Goal: Task Accomplishment & Management: Manage account settings

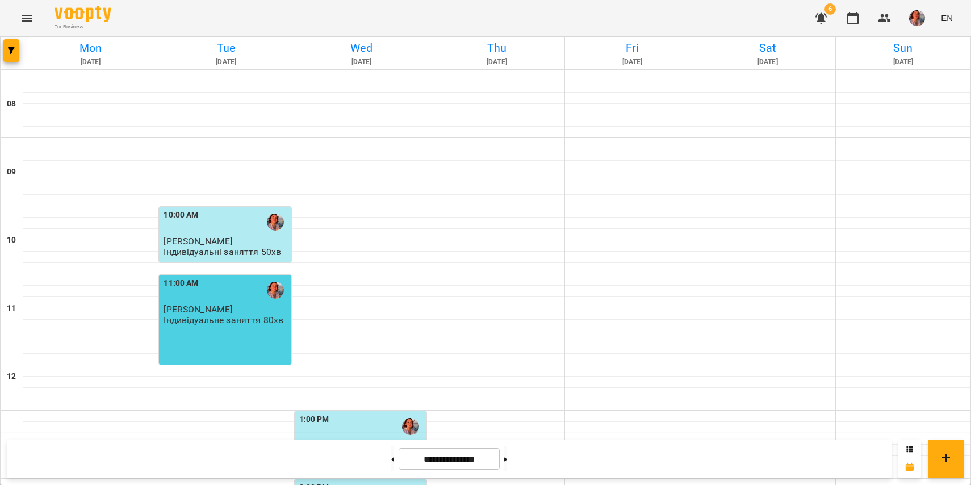
scroll to position [383, 0]
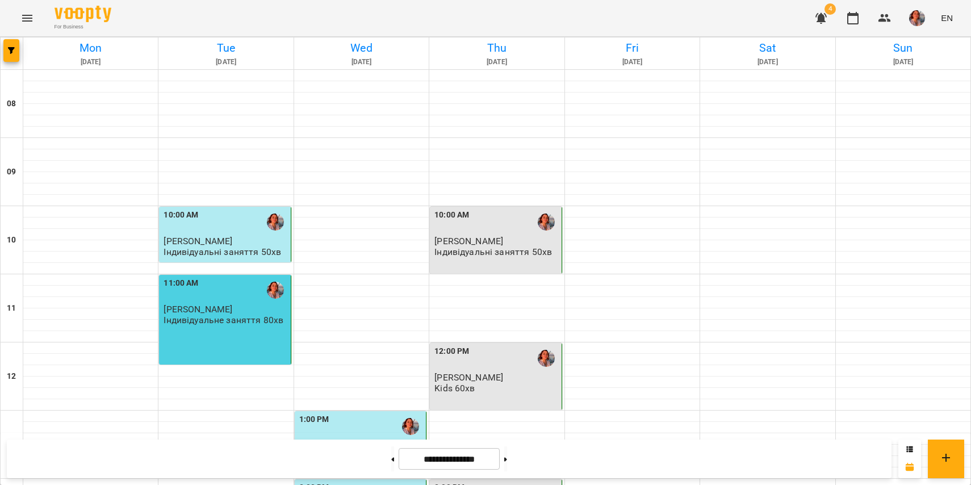
scroll to position [187, 0]
click at [390, 413] on div "1:00 PM" at bounding box center [361, 426] width 124 height 26
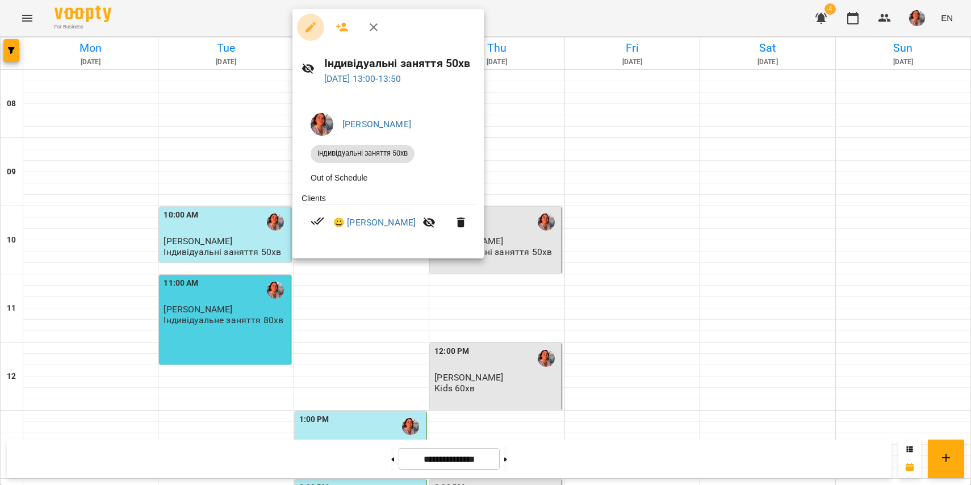
click at [305, 30] on icon "button" at bounding box center [311, 27] width 14 height 14
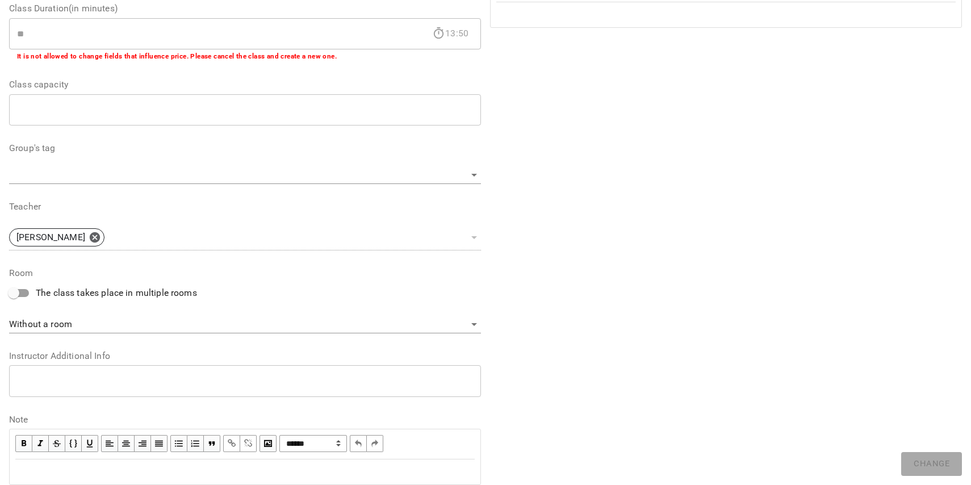
scroll to position [270, 0]
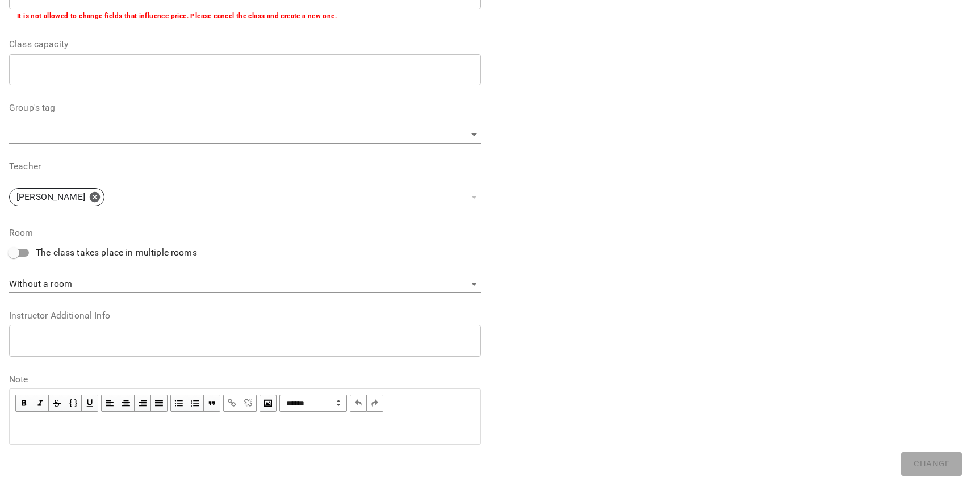
click at [363, 442] on div "Edit text" at bounding box center [245, 432] width 470 height 24
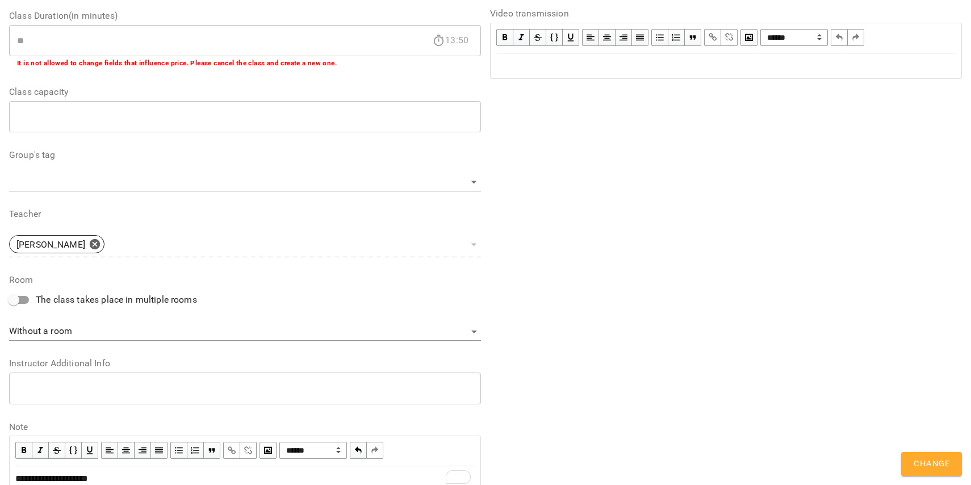
scroll to position [318, 0]
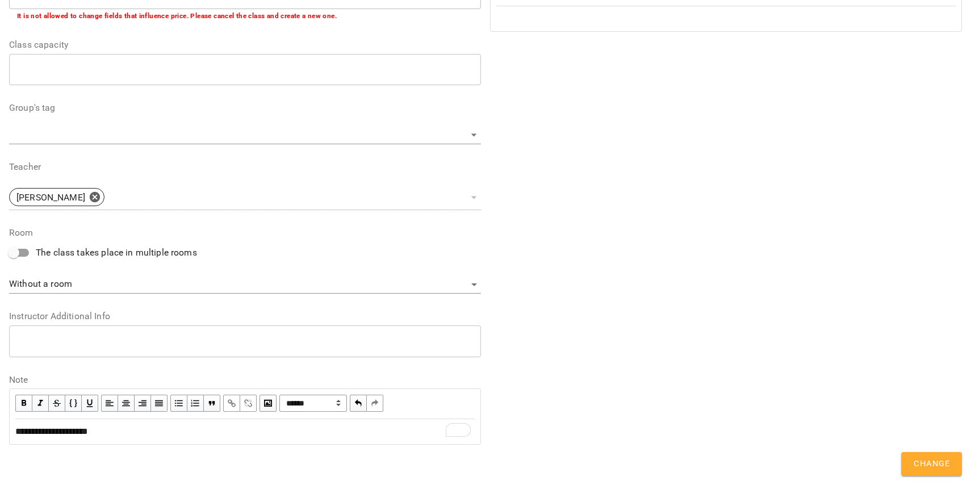
click at [87, 435] on span "**********" at bounding box center [51, 431] width 73 height 9
click at [229, 404] on span "button" at bounding box center [231, 403] width 12 height 12
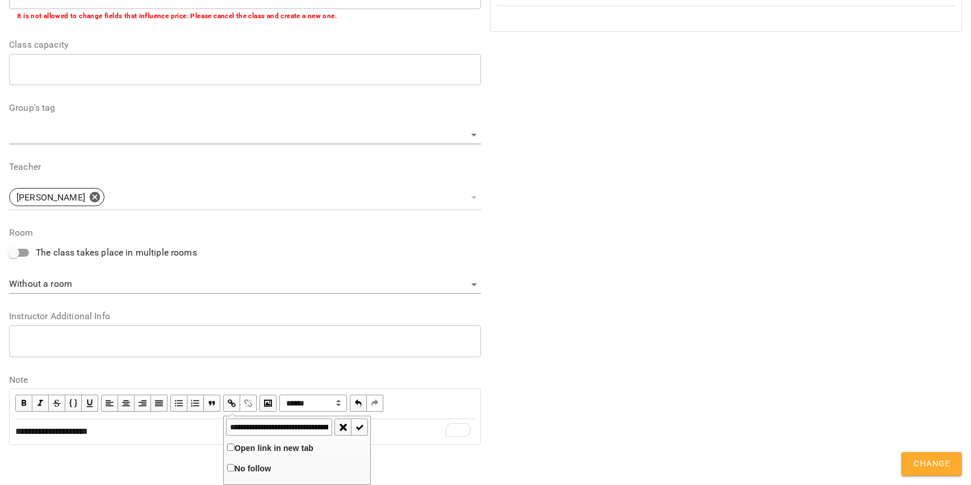
scroll to position [0, 287]
type input "**********"
click at [357, 427] on span "button" at bounding box center [359, 427] width 12 height 12
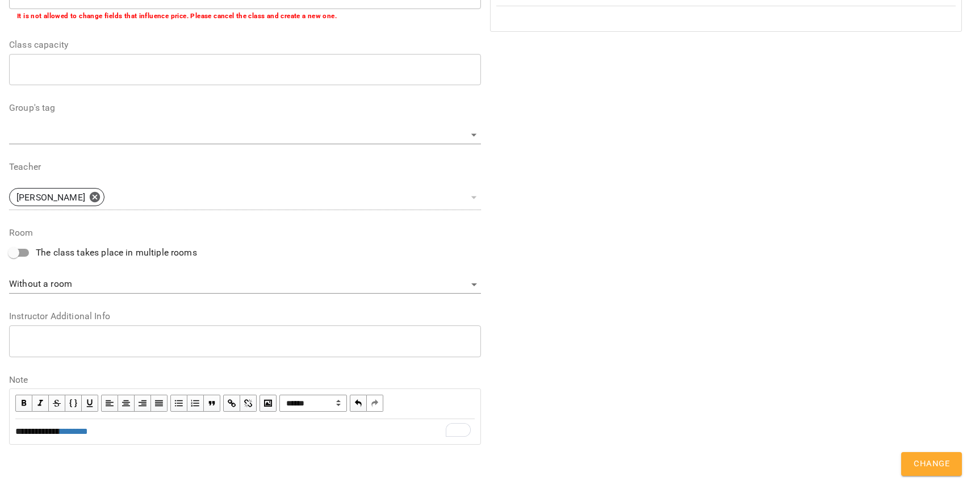
click at [363, 430] on div "**********" at bounding box center [244, 432] width 459 height 14
click at [947, 458] on span "Change" at bounding box center [932, 464] width 36 height 15
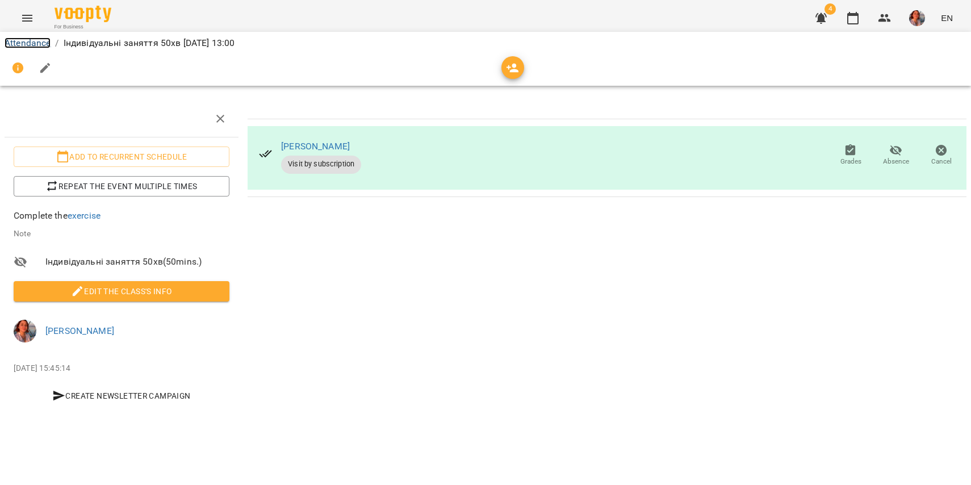
click at [31, 44] on link "Attendance" at bounding box center [28, 42] width 46 height 11
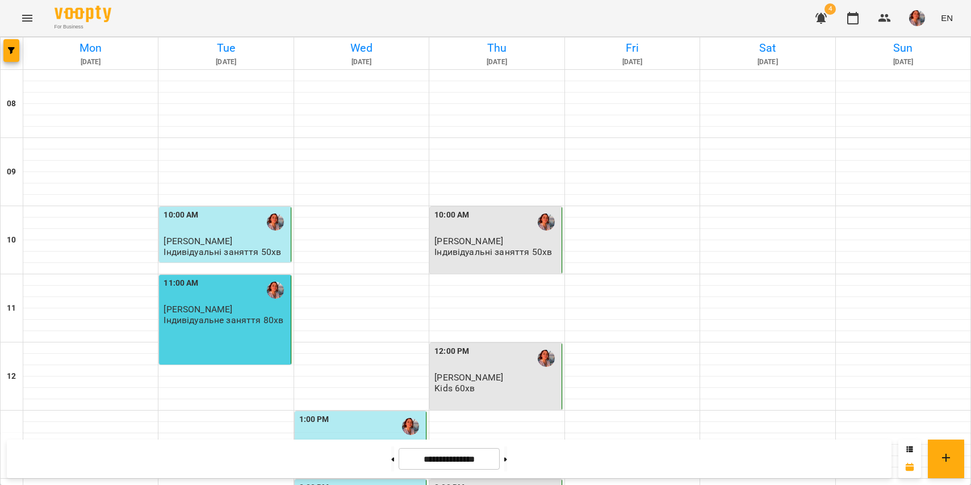
scroll to position [274, 0]
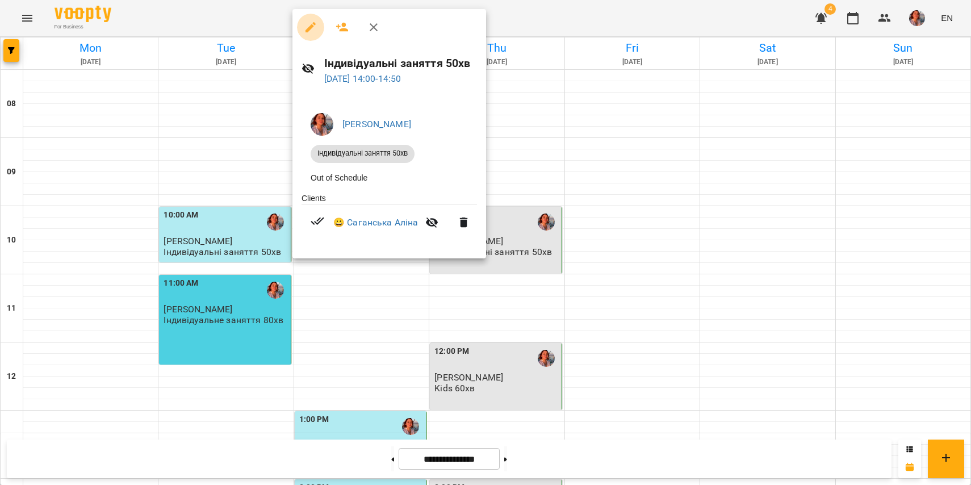
click at [309, 35] on button "button" at bounding box center [310, 27] width 27 height 27
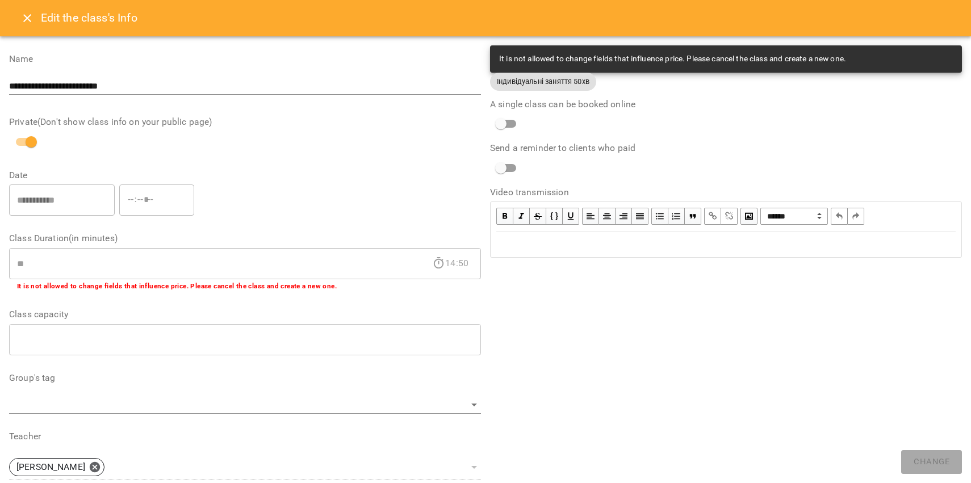
click at [20, 9] on button "Close" at bounding box center [27, 18] width 27 height 27
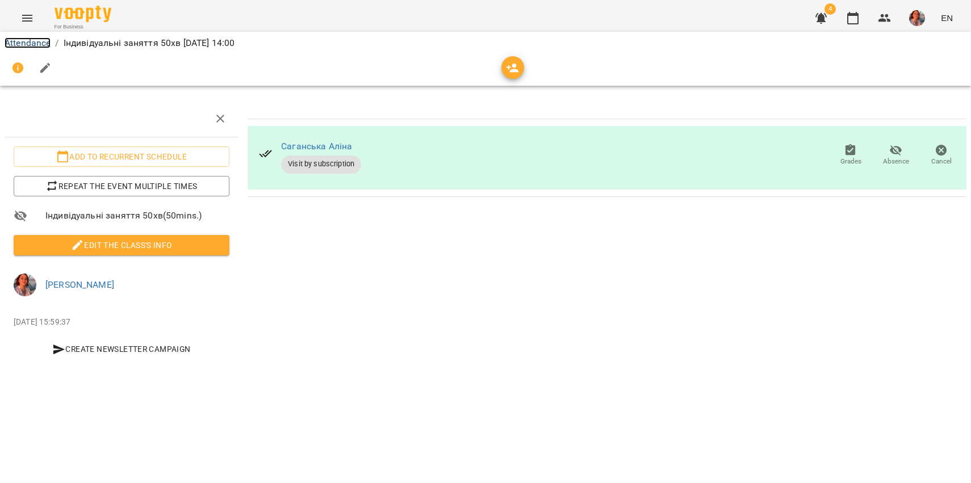
click at [48, 41] on link "Attendance" at bounding box center [28, 42] width 46 height 11
